Goal: Task Accomplishment & Management: Complete application form

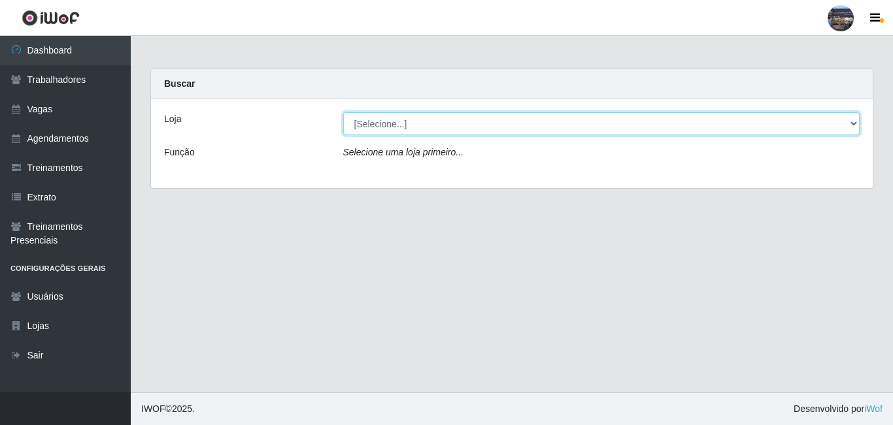
click at [410, 129] on select "[Selecione...] Gostinho [PERSON_NAME]" at bounding box center [601, 123] width 517 height 23
select select "303"
click at [343, 112] on select "[Selecione...] Gostinho [PERSON_NAME]" at bounding box center [601, 123] width 517 height 23
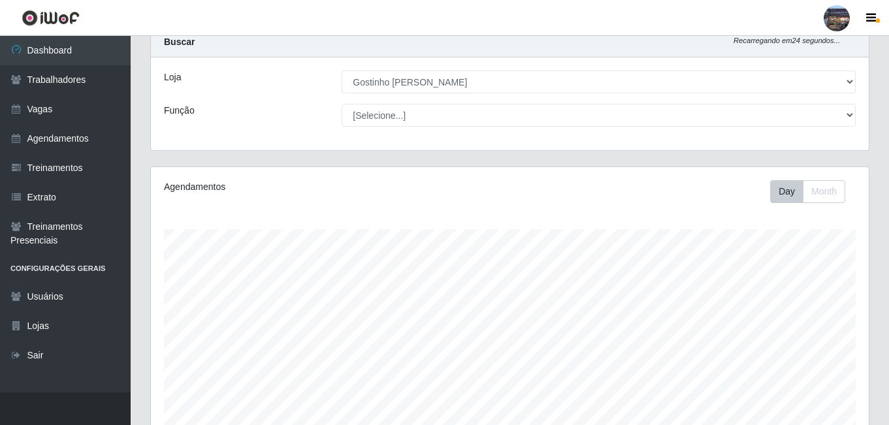
scroll to position [25, 0]
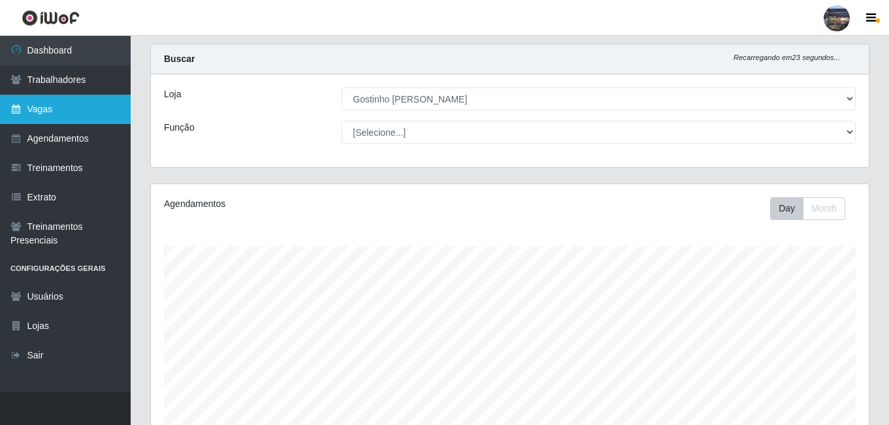
click at [30, 118] on link "Vagas" at bounding box center [65, 109] width 131 height 29
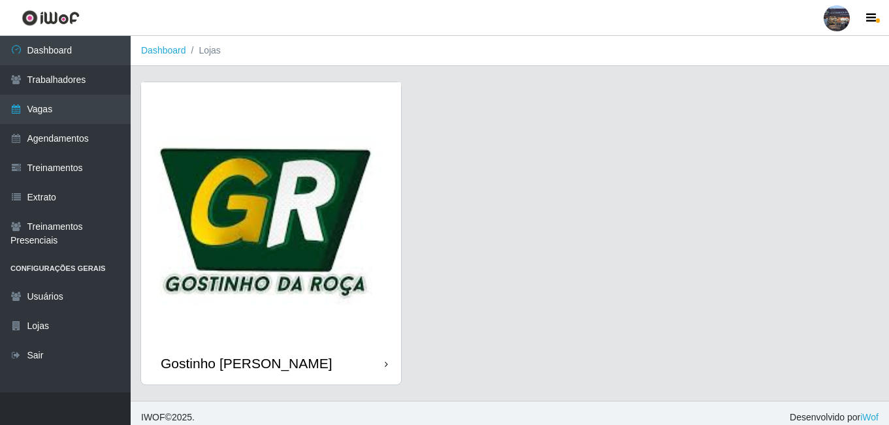
click at [261, 164] on img at bounding box center [271, 212] width 260 height 260
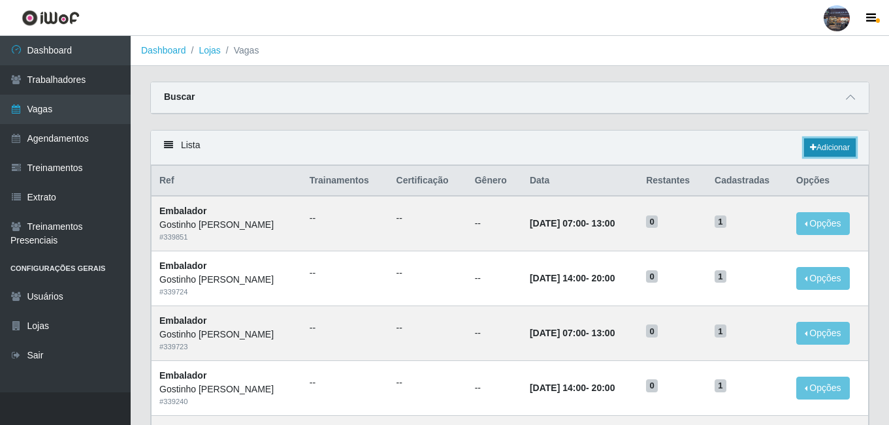
click at [825, 152] on link "Adicionar" at bounding box center [830, 148] width 52 height 18
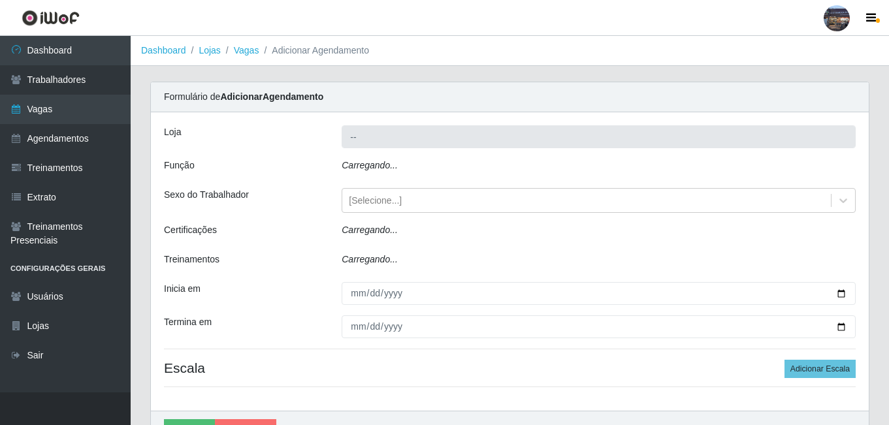
type input "Gostinho [PERSON_NAME]"
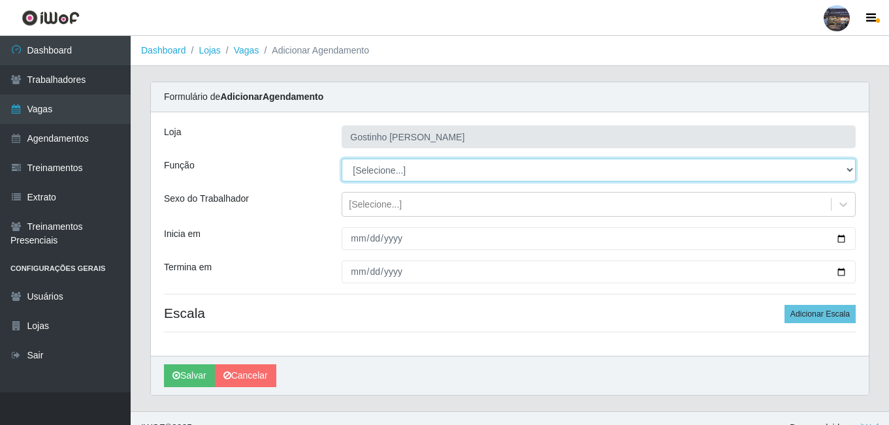
click at [450, 173] on select "[Selecione...] ASG ASG + ASG ++ Embalador Embalador + Embalador ++ Operador de …" at bounding box center [599, 170] width 514 height 23
select select "1"
click at [342, 159] on select "[Selecione...] ASG ASG + ASG ++ Embalador Embalador + Embalador ++ Operador de …" at bounding box center [599, 170] width 514 height 23
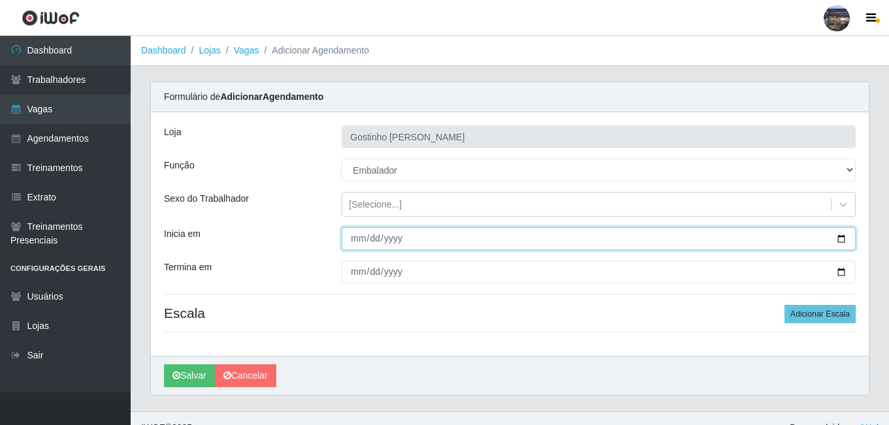
drag, startPoint x: 398, startPoint y: 239, endPoint x: 410, endPoint y: 244, distance: 12.9
click at [398, 239] on input "Inicia em" at bounding box center [599, 238] width 514 height 23
click at [838, 238] on input "Inicia em" at bounding box center [599, 238] width 514 height 23
type input "[DATE]"
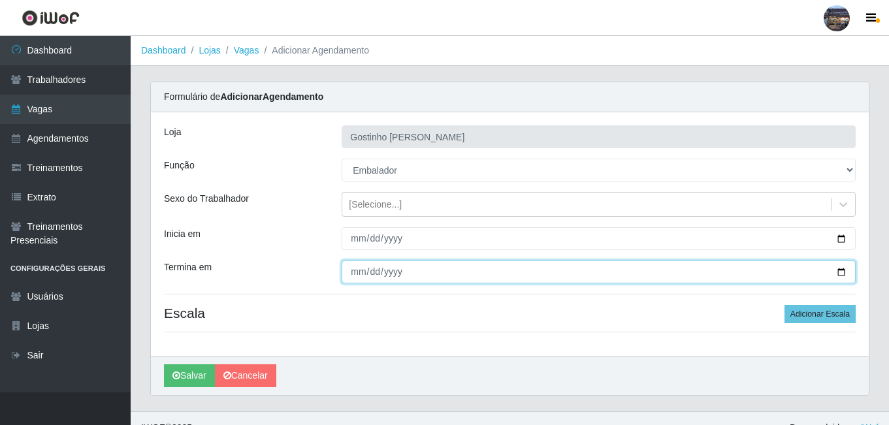
click at [842, 269] on input "Termina em" at bounding box center [599, 272] width 514 height 23
type input "[DATE]"
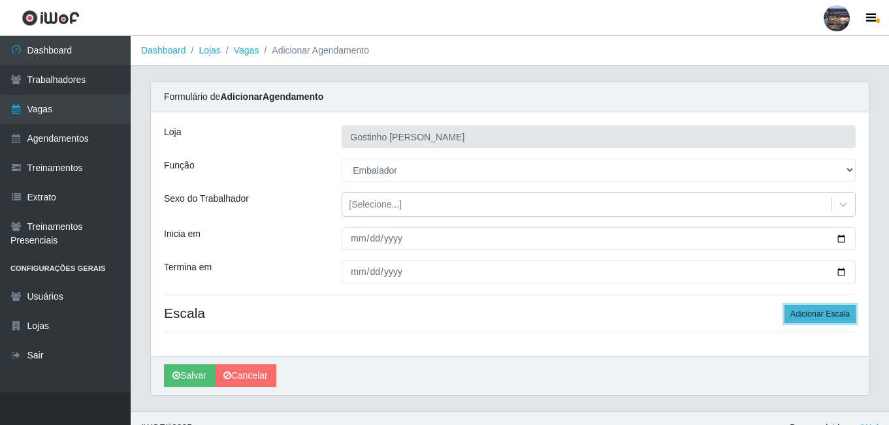
click at [810, 319] on button "Adicionar Escala" at bounding box center [820, 314] width 71 height 18
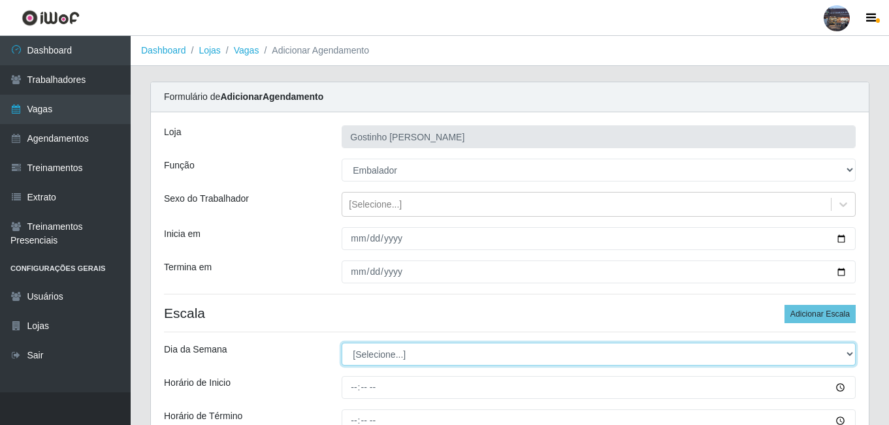
click at [407, 358] on select "[Selecione...] Segunda Terça Quarta Quinta Sexta Sábado Domingo" at bounding box center [599, 354] width 514 height 23
select select "3"
click at [342, 343] on select "[Selecione...] Segunda Terça Quarta Quinta Sexta Sábado Domingo" at bounding box center [599, 354] width 514 height 23
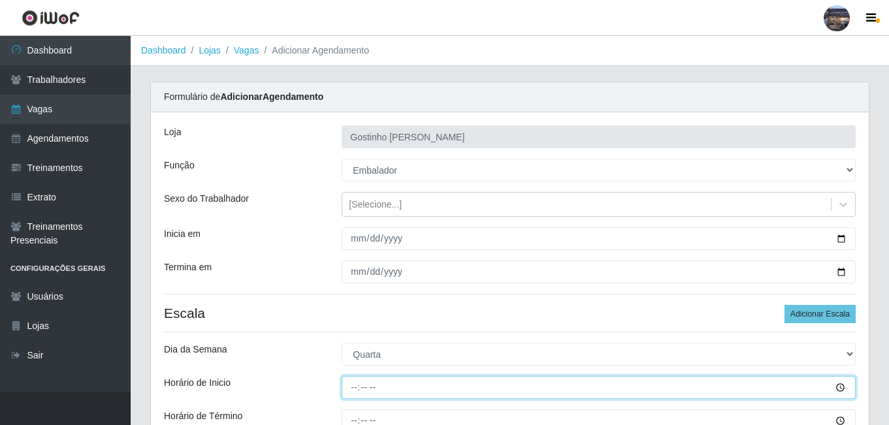
click at [350, 388] on input "Horário de Inicio" at bounding box center [599, 387] width 514 height 23
type input "07:00"
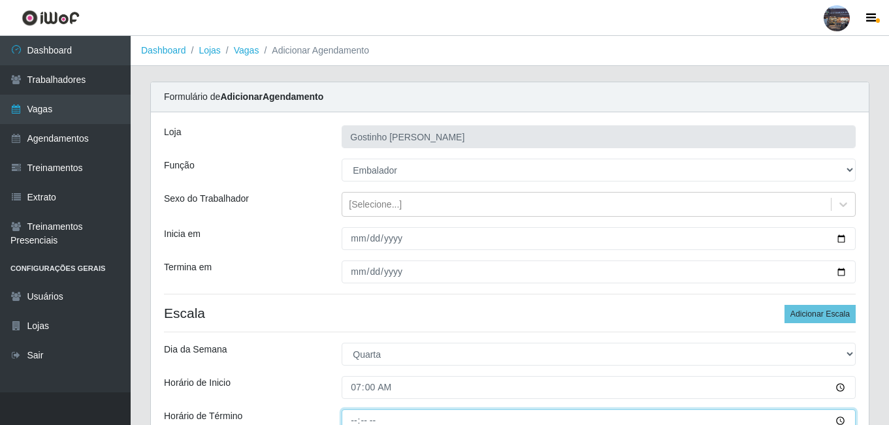
click at [350, 418] on input "Horário de Término" at bounding box center [599, 421] width 514 height 23
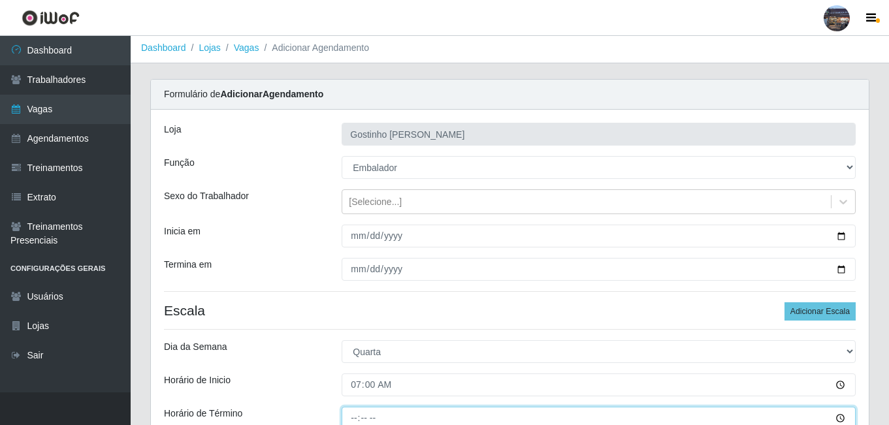
type input "13:00"
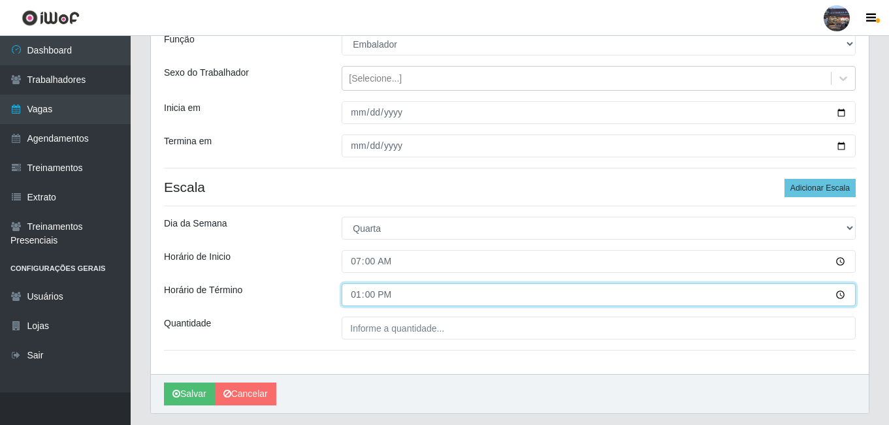
scroll to position [129, 0]
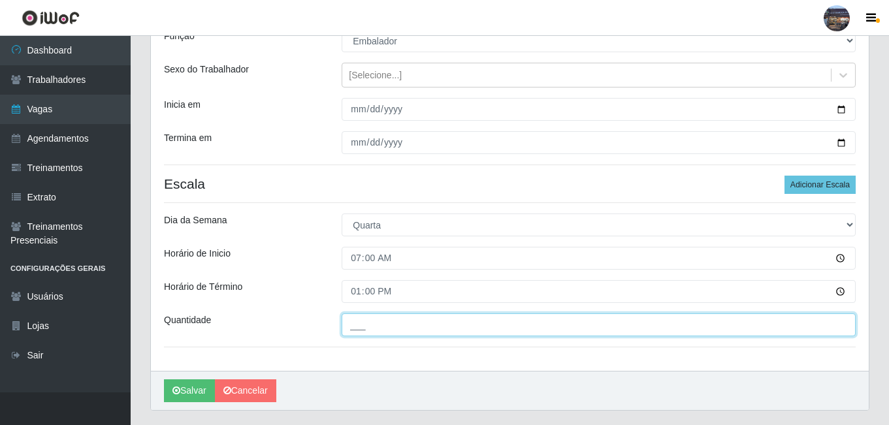
click at [412, 329] on input "___" at bounding box center [599, 325] width 514 height 23
type input "1__"
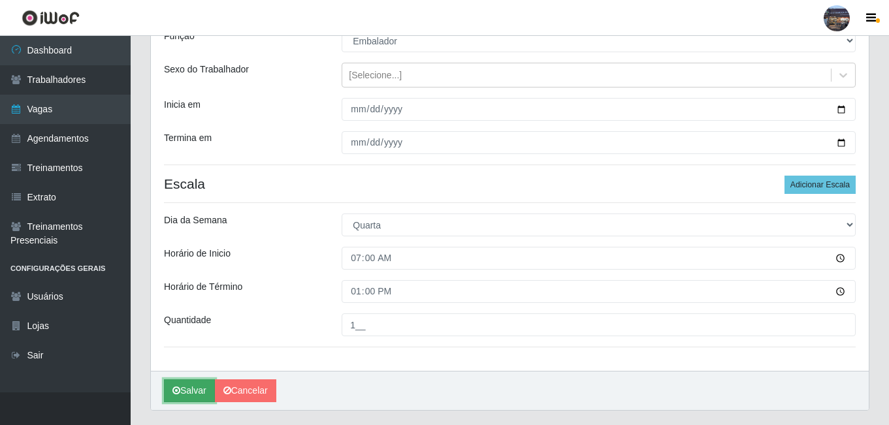
click at [192, 395] on button "Salvar" at bounding box center [189, 391] width 51 height 23
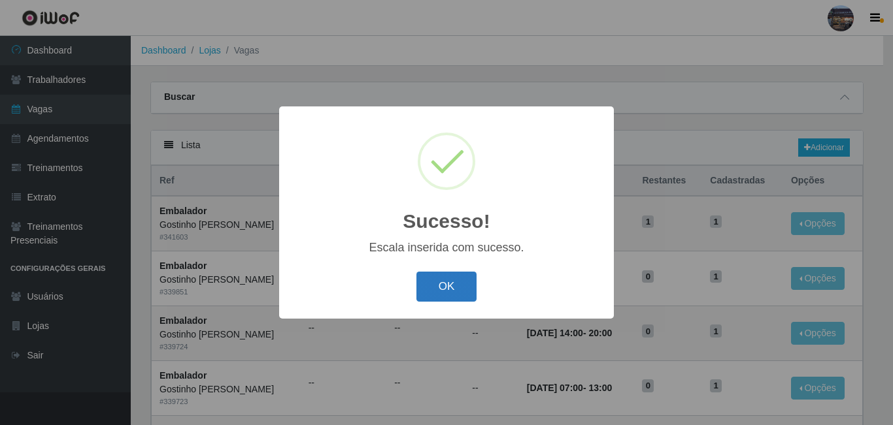
click at [438, 299] on button "OK" at bounding box center [446, 287] width 61 height 31
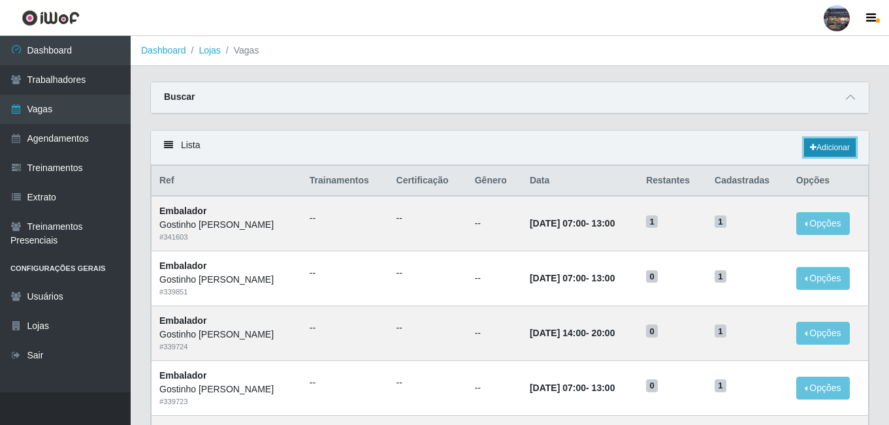
click at [836, 150] on link "Adicionar" at bounding box center [830, 148] width 52 height 18
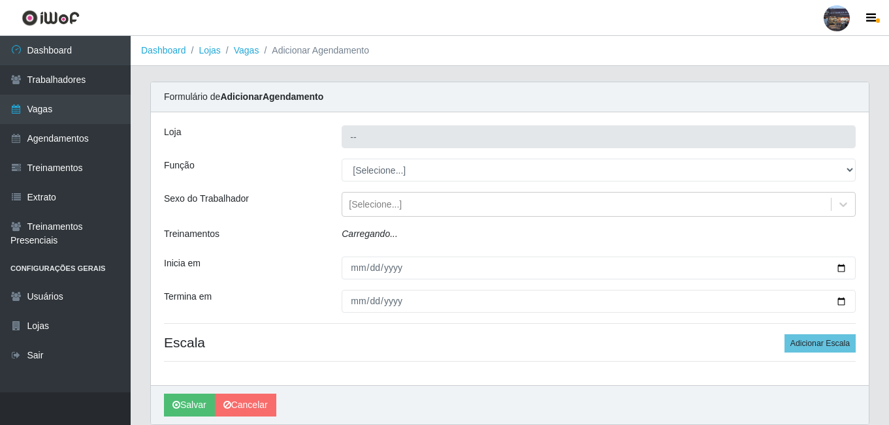
type input "Gostinho [PERSON_NAME]"
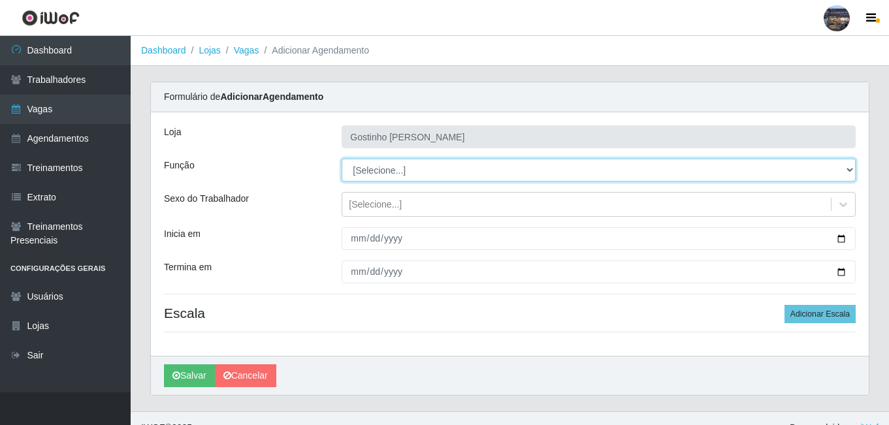
click at [404, 176] on select "[Selecione...] ASG ASG + ASG ++ Embalador Embalador + Embalador ++ Operador de …" at bounding box center [599, 170] width 514 height 23
select select "1"
click at [342, 159] on select "[Selecione...] ASG ASG + ASG ++ Embalador Embalador + Embalador ++ Operador de …" at bounding box center [599, 170] width 514 height 23
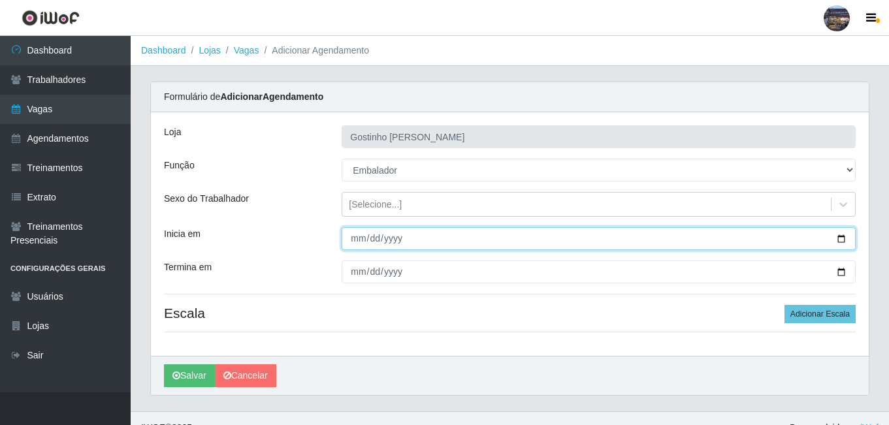
click at [827, 239] on input "Inicia em" at bounding box center [599, 238] width 514 height 23
click at [842, 240] on input "Inicia em" at bounding box center [599, 238] width 514 height 23
type input "[DATE]"
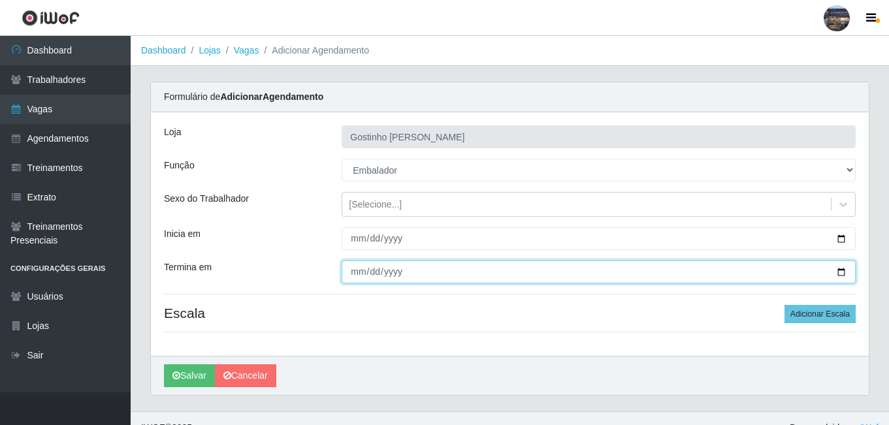
click at [844, 271] on input "Termina em" at bounding box center [599, 272] width 514 height 23
type input "[DATE]"
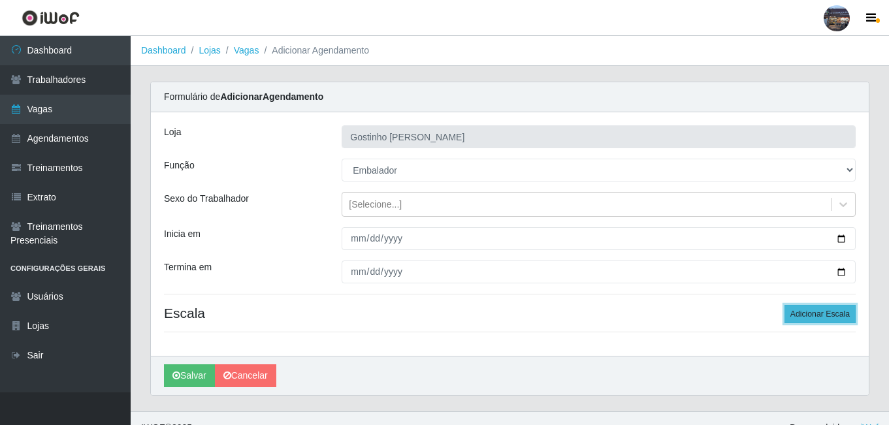
click at [798, 315] on button "Adicionar Escala" at bounding box center [820, 314] width 71 height 18
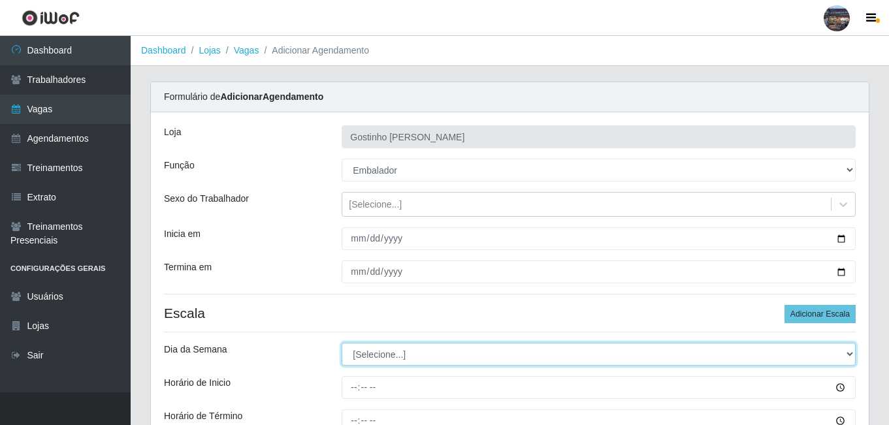
click at [365, 361] on select "[Selecione...] Segunda Terça Quarta Quinta Sexta Sábado Domingo" at bounding box center [599, 354] width 514 height 23
select select "3"
click at [342, 343] on select "[Selecione...] Segunda Terça Quarta Quinta Sexta Sábado Domingo" at bounding box center [599, 354] width 514 height 23
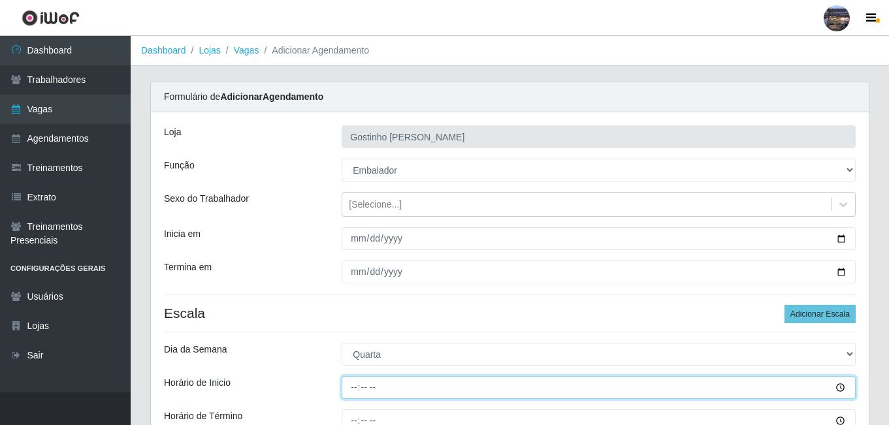
click at [357, 384] on input "Horário de Inicio" at bounding box center [599, 387] width 514 height 23
type input "14:00"
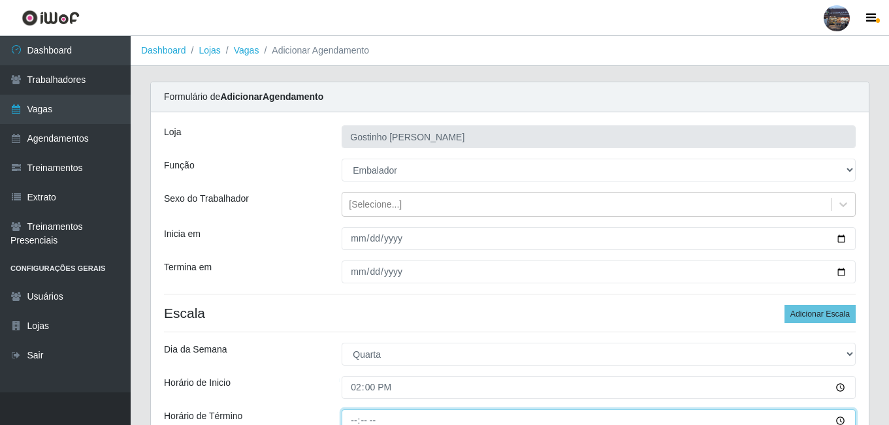
click at [356, 415] on input "Horário de Término" at bounding box center [599, 421] width 514 height 23
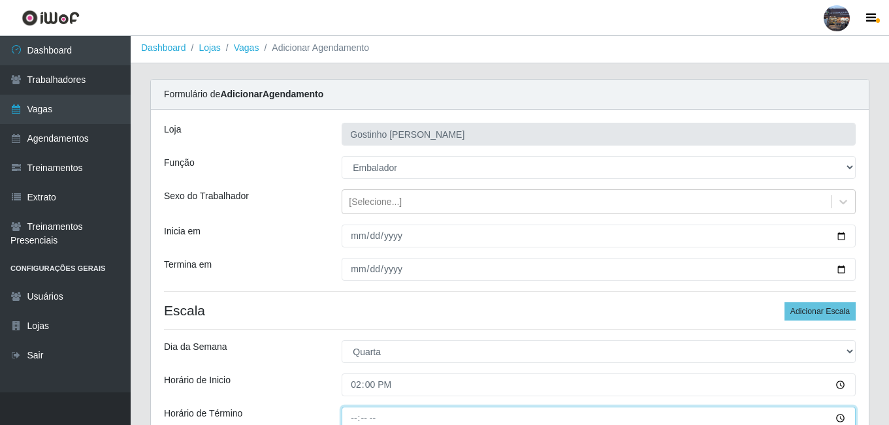
type input "20:00"
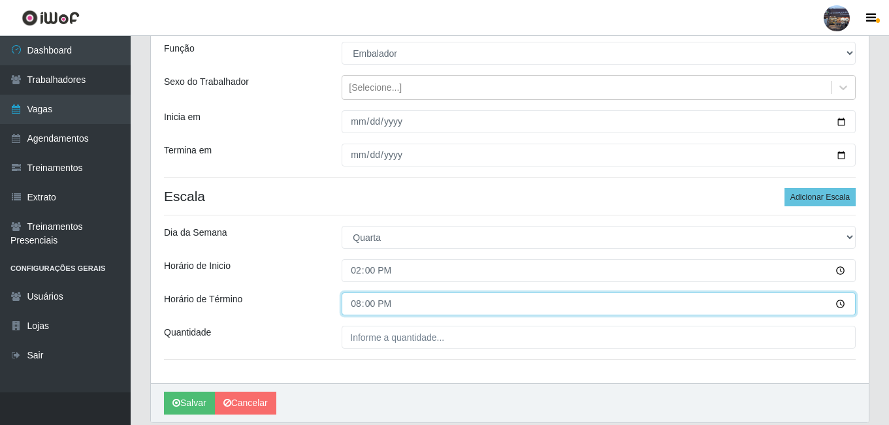
scroll to position [163, 0]
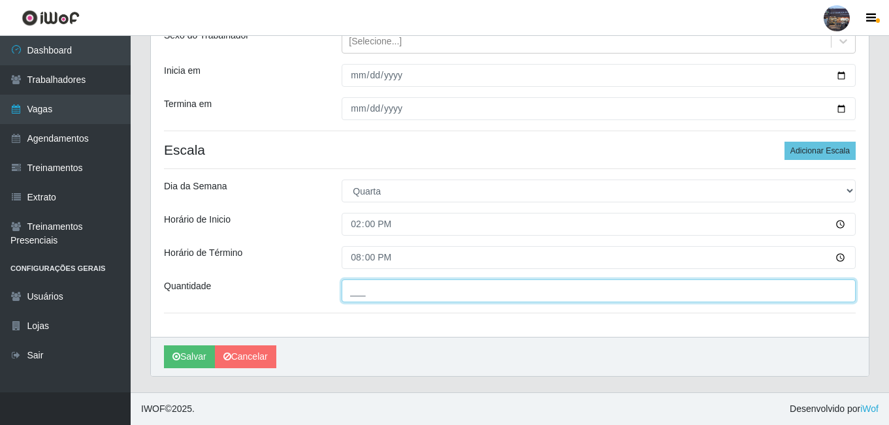
click at [419, 296] on input "___" at bounding box center [599, 291] width 514 height 23
type input "1__"
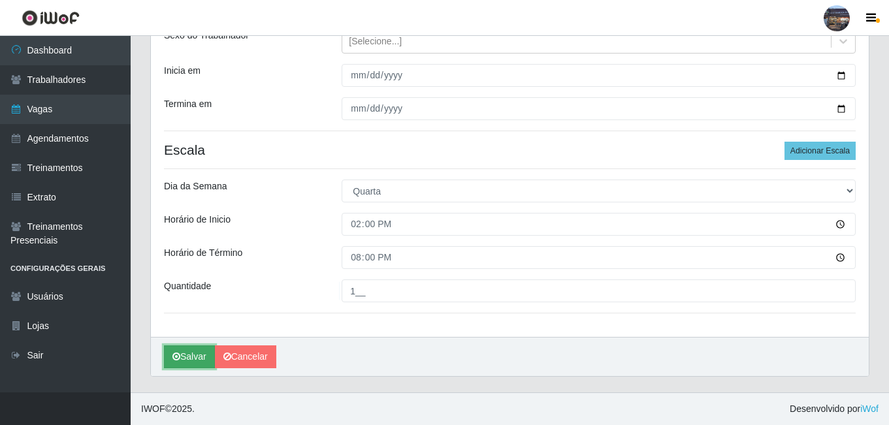
click at [191, 355] on button "Salvar" at bounding box center [189, 357] width 51 height 23
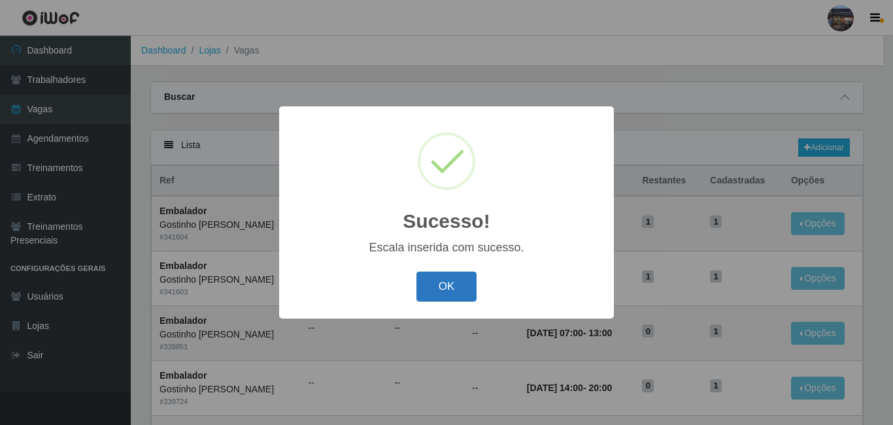
click at [465, 294] on button "OK" at bounding box center [446, 287] width 61 height 31
